Goal: Transaction & Acquisition: Download file/media

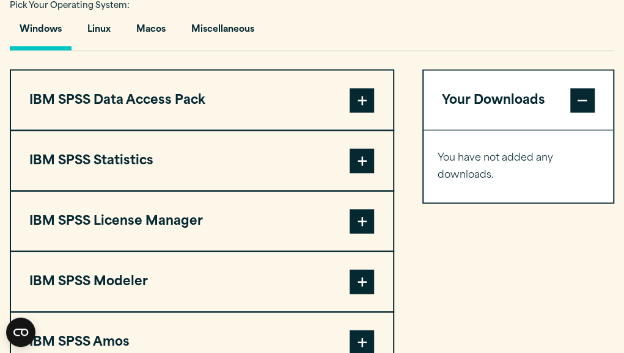
scroll to position [916, 0]
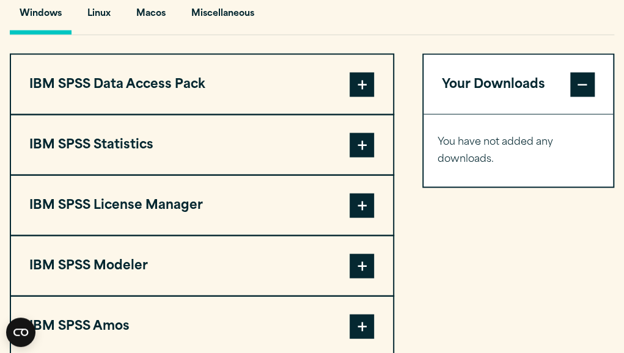
click at [369, 142] on span at bounding box center [361, 145] width 24 height 24
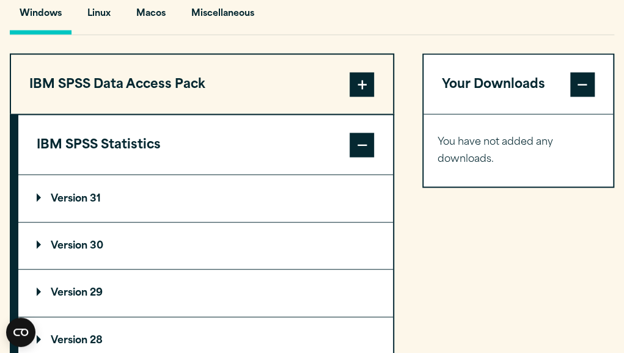
click at [81, 193] on summary "Version 31" at bounding box center [205, 198] width 374 height 46
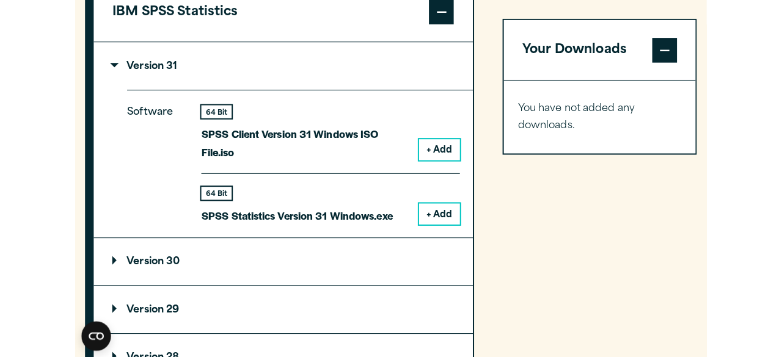
scroll to position [1099, 0]
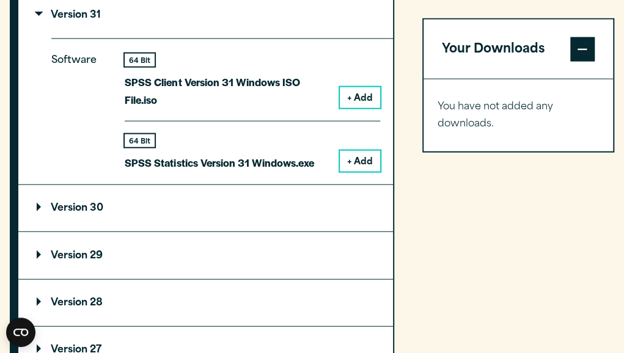
click at [369, 164] on button "+ Add" at bounding box center [360, 161] width 40 height 21
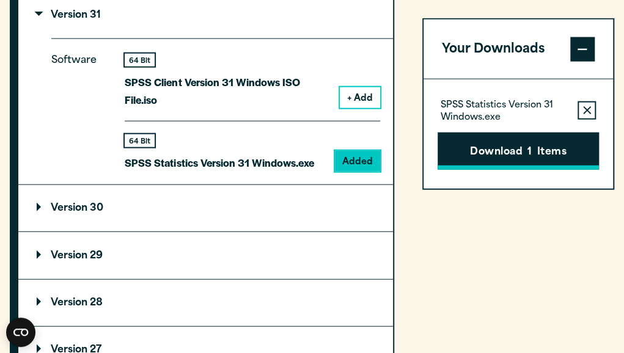
click at [474, 156] on button "Download 1 Items" at bounding box center [517, 152] width 161 height 38
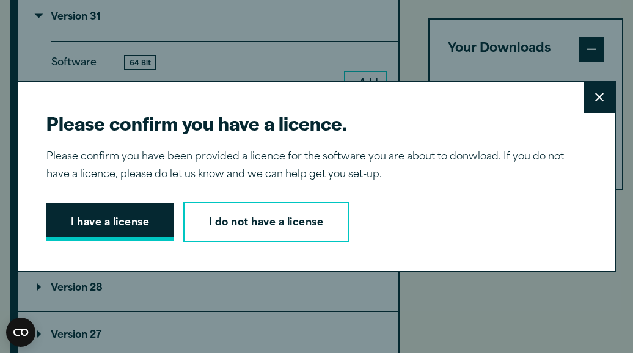
click at [114, 229] on button "I have a license" at bounding box center [109, 222] width 127 height 38
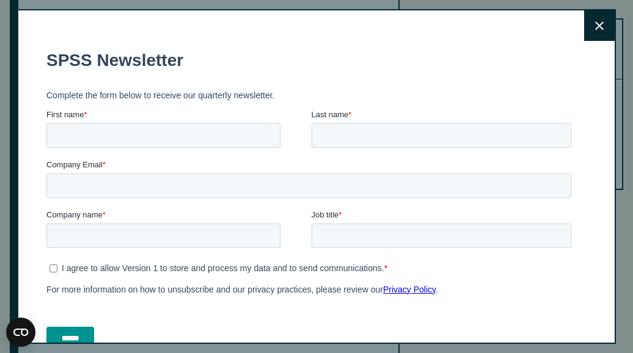
click at [595, 30] on icon at bounding box center [599, 25] width 9 height 9
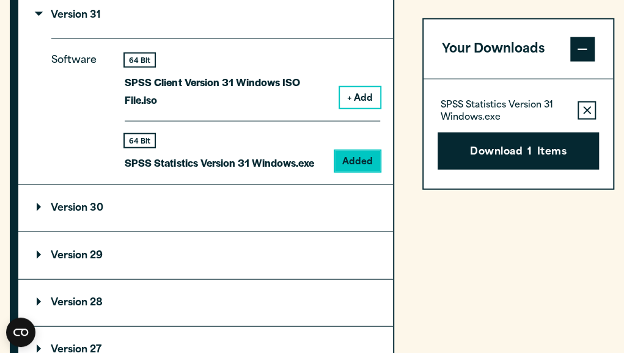
click at [367, 97] on button "+ Add" at bounding box center [360, 97] width 40 height 21
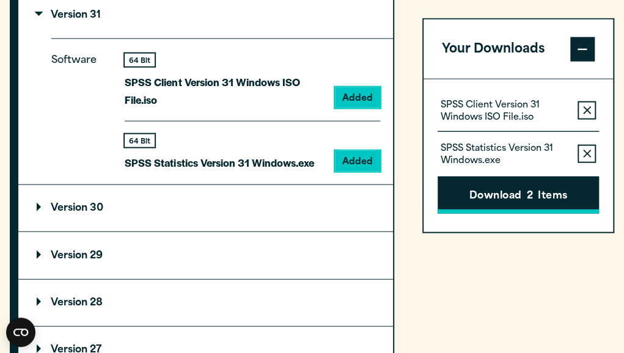
click at [519, 192] on button "Download 2 Items" at bounding box center [517, 195] width 161 height 38
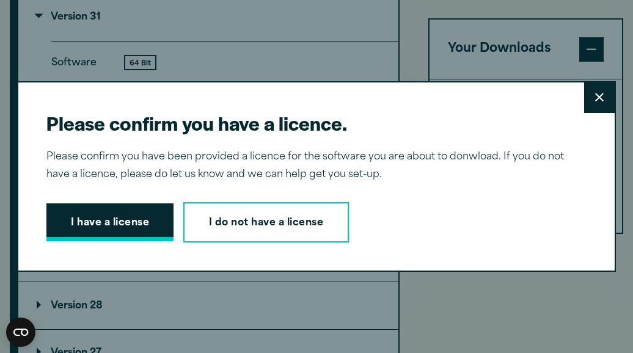
click at [140, 216] on button "I have a license" at bounding box center [109, 222] width 127 height 38
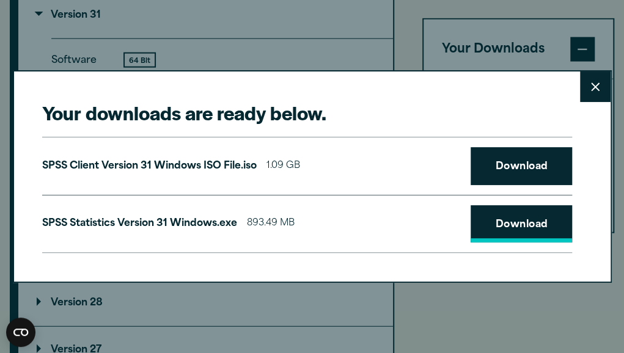
click at [516, 224] on link "Download" at bounding box center [520, 224] width 101 height 38
click at [522, 172] on link "Download" at bounding box center [520, 166] width 101 height 38
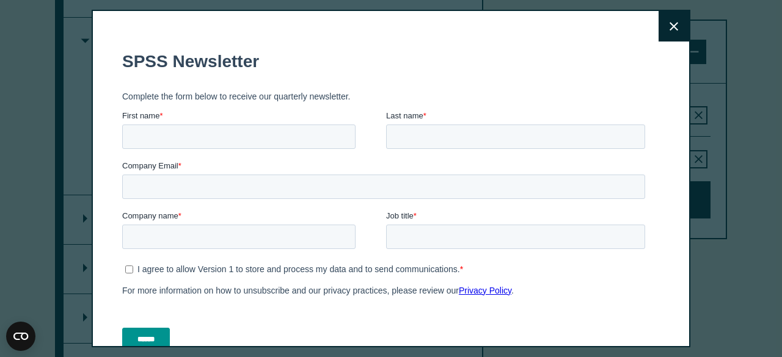
click at [124, 67] on h1 "SPSS Newsletter" at bounding box center [386, 62] width 528 height 20
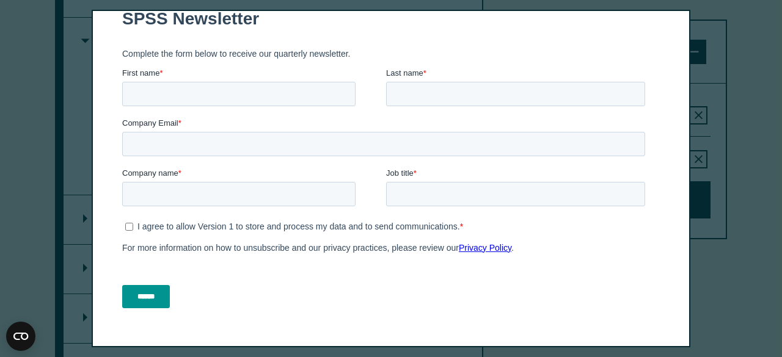
scroll to position [74, 0]
